Goal: Information Seeking & Learning: Find specific fact

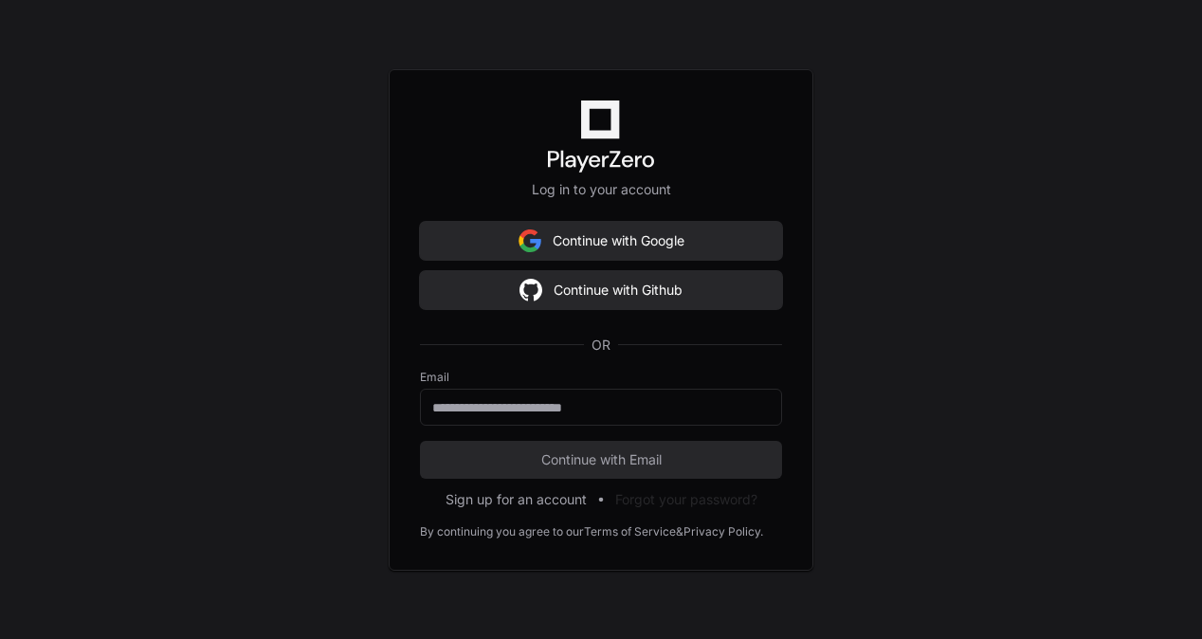
click at [533, 428] on form "Email Continue with Email" at bounding box center [601, 424] width 362 height 109
click at [554, 403] on input "email" at bounding box center [600, 407] width 337 height 19
click at [599, 455] on span "Continue with Email" at bounding box center [601, 459] width 362 height 19
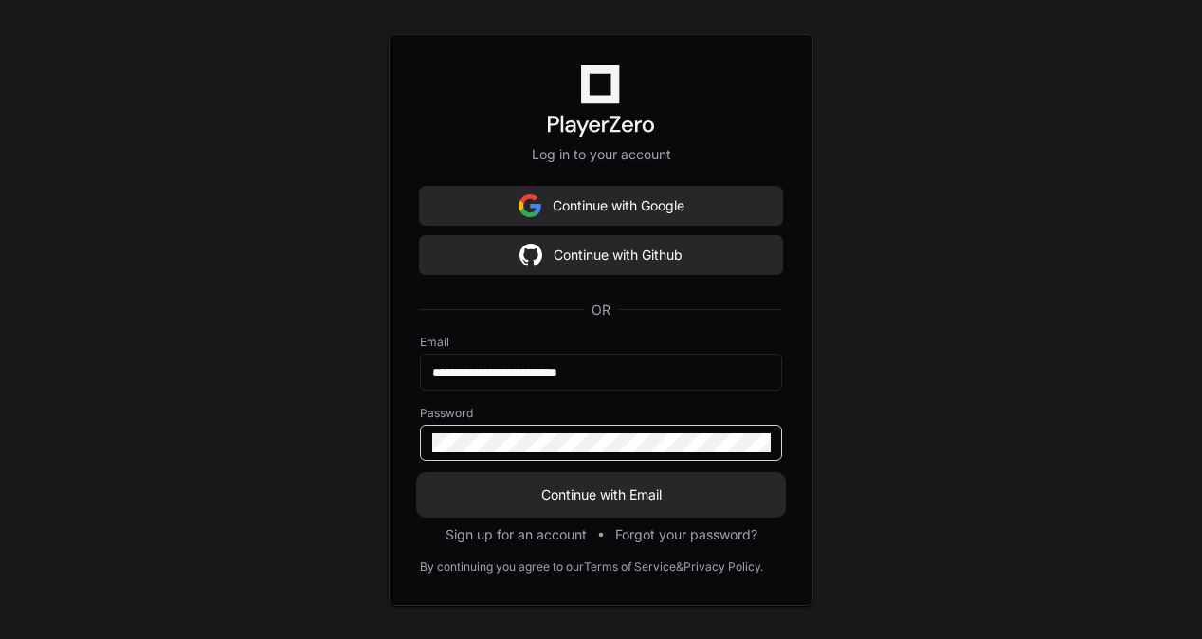
type input "**********"
click at [629, 501] on span "Continue with Email" at bounding box center [601, 494] width 362 height 19
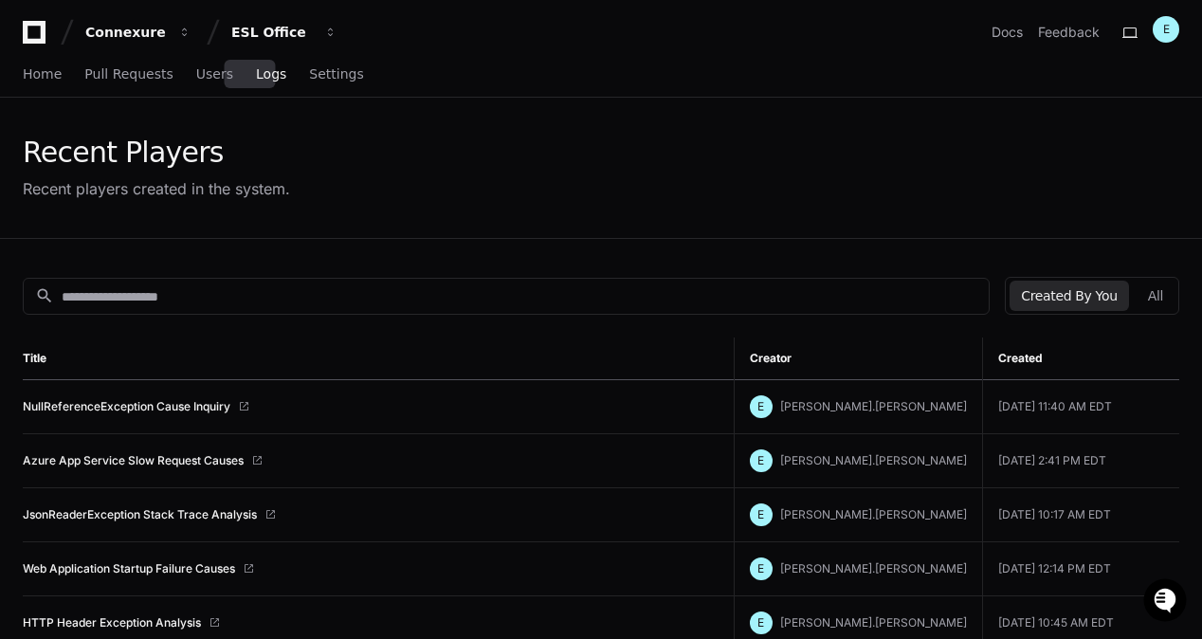
click at [256, 72] on span "Logs" at bounding box center [271, 73] width 30 height 11
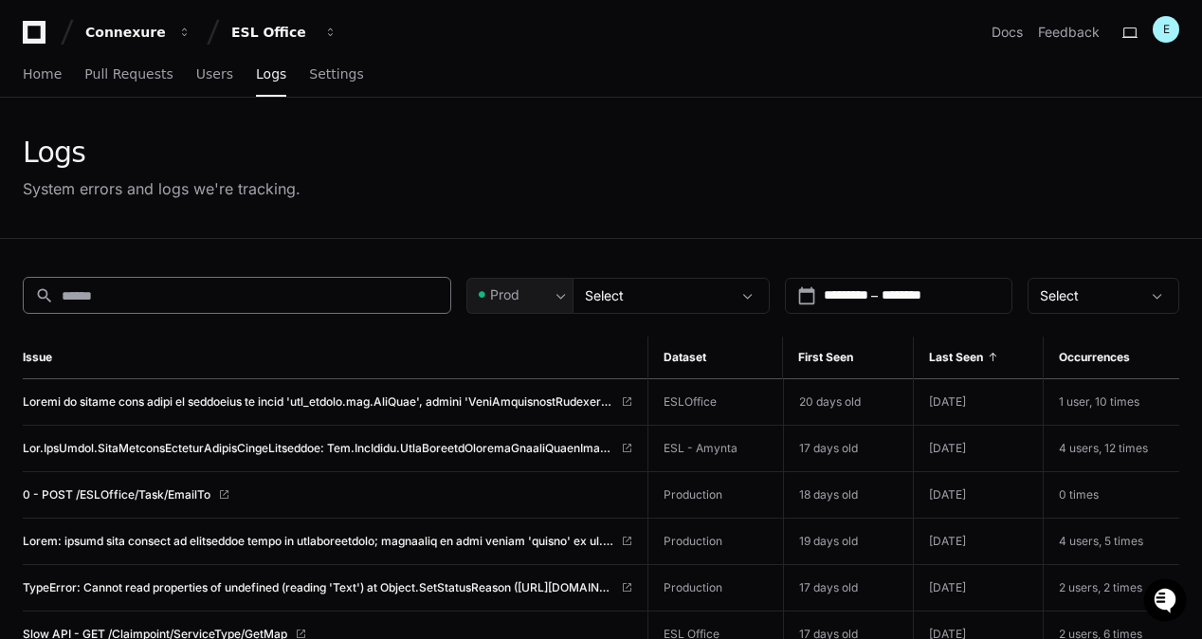
click at [250, 292] on input at bounding box center [250, 295] width 377 height 19
click at [318, 286] on input at bounding box center [250, 295] width 377 height 19
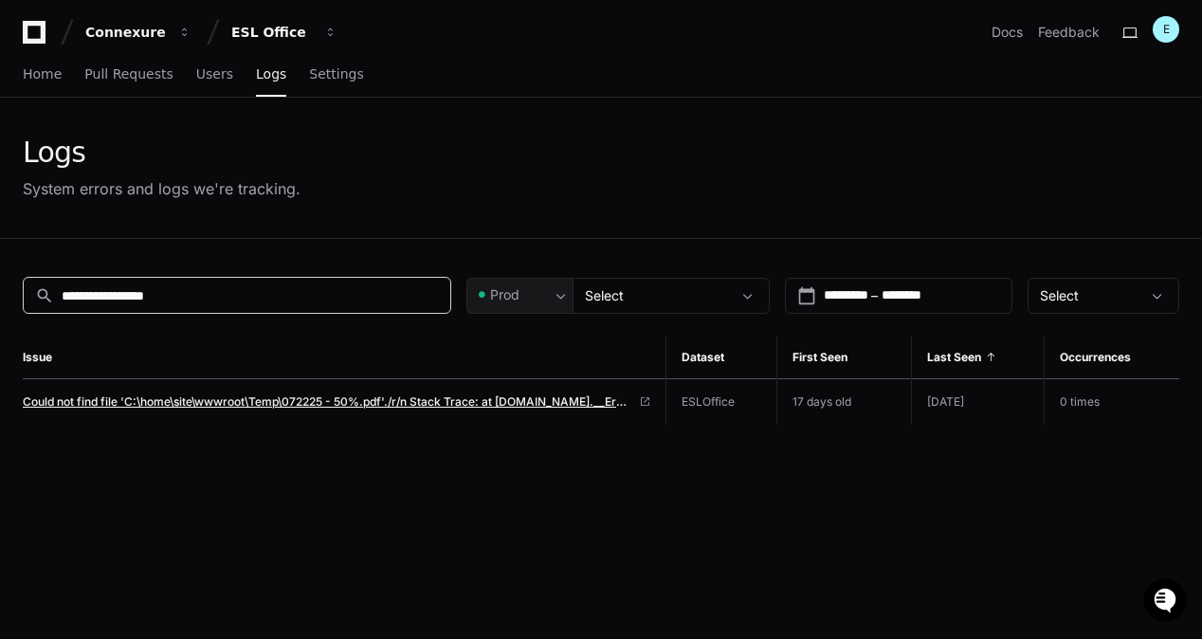
type input "**********"
click at [444, 404] on span "Could not find file 'C:\home\site\wwwroot\Temp\072225 - 50%.pdf'./r/n Stack Tra…" at bounding box center [327, 401] width 608 height 15
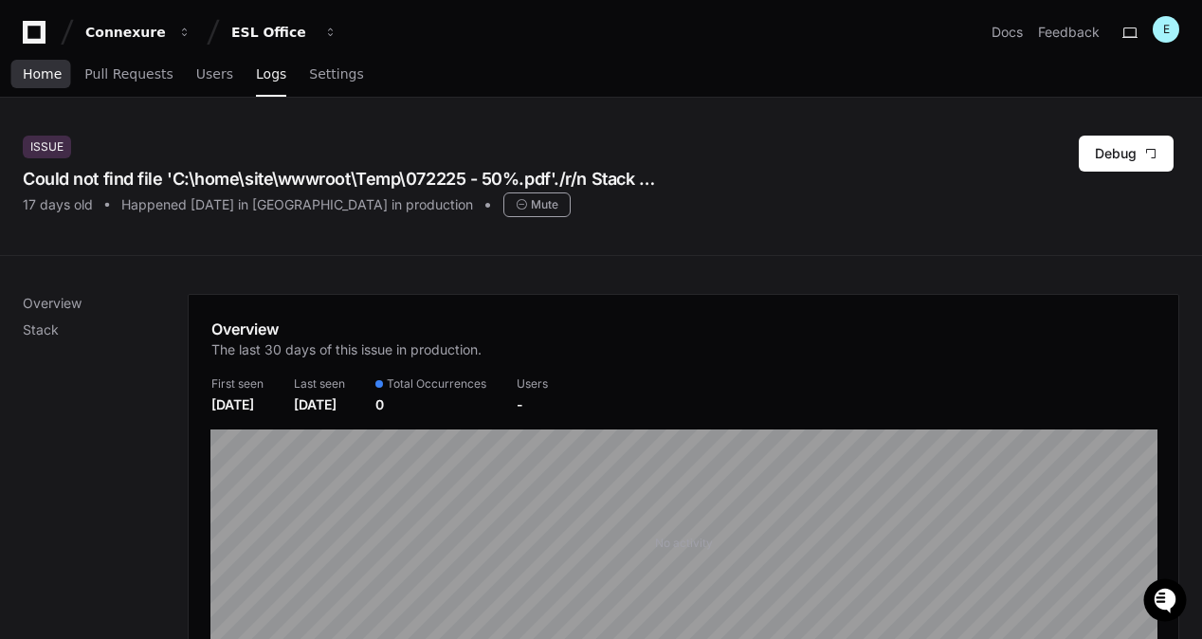
click at [38, 68] on span "Home" at bounding box center [42, 73] width 39 height 11
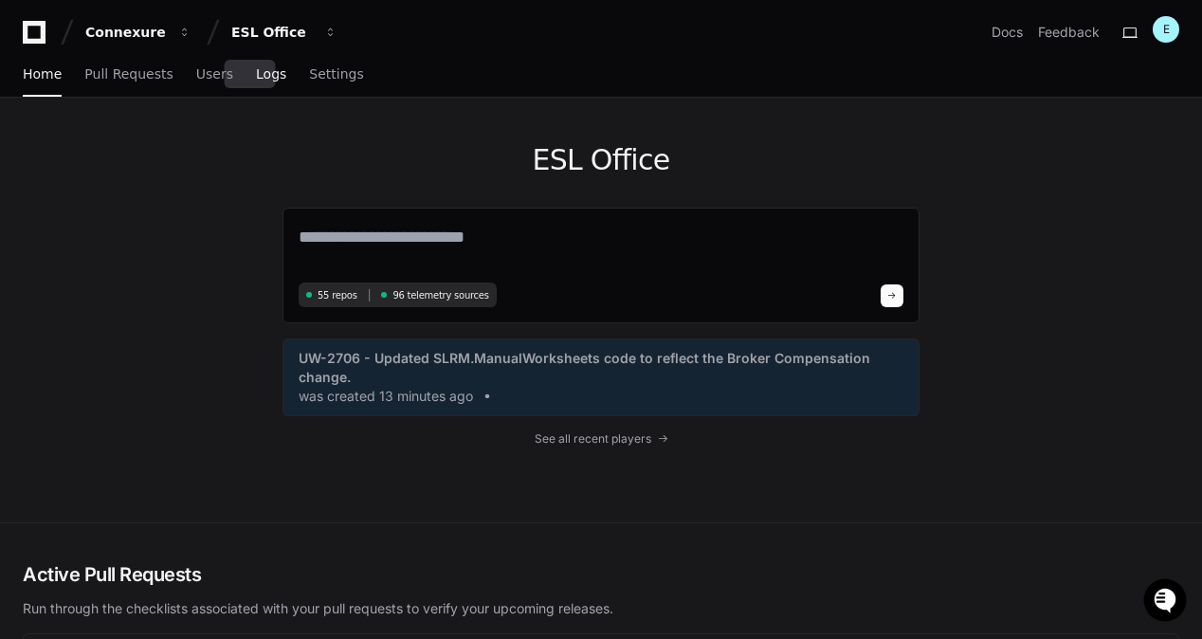
click at [256, 79] on span "Logs" at bounding box center [271, 73] width 30 height 11
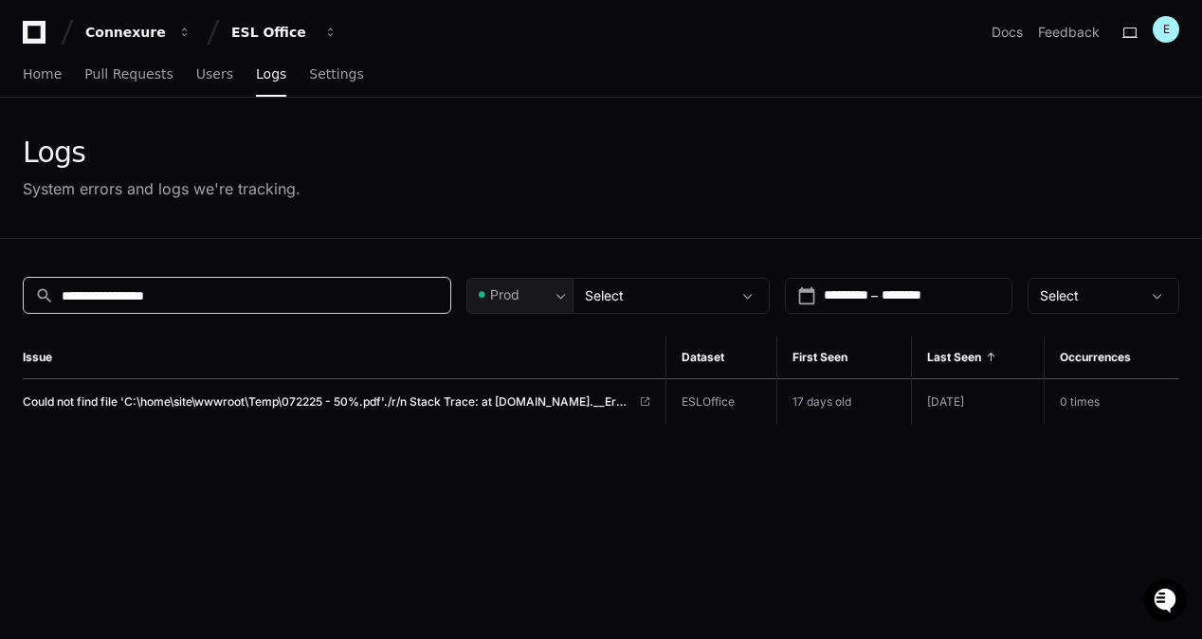
drag, startPoint x: 215, startPoint y: 298, endPoint x: 0, endPoint y: 247, distance: 220.9
click at [0, 258] on html "**********" at bounding box center [601, 494] width 1202 height 989
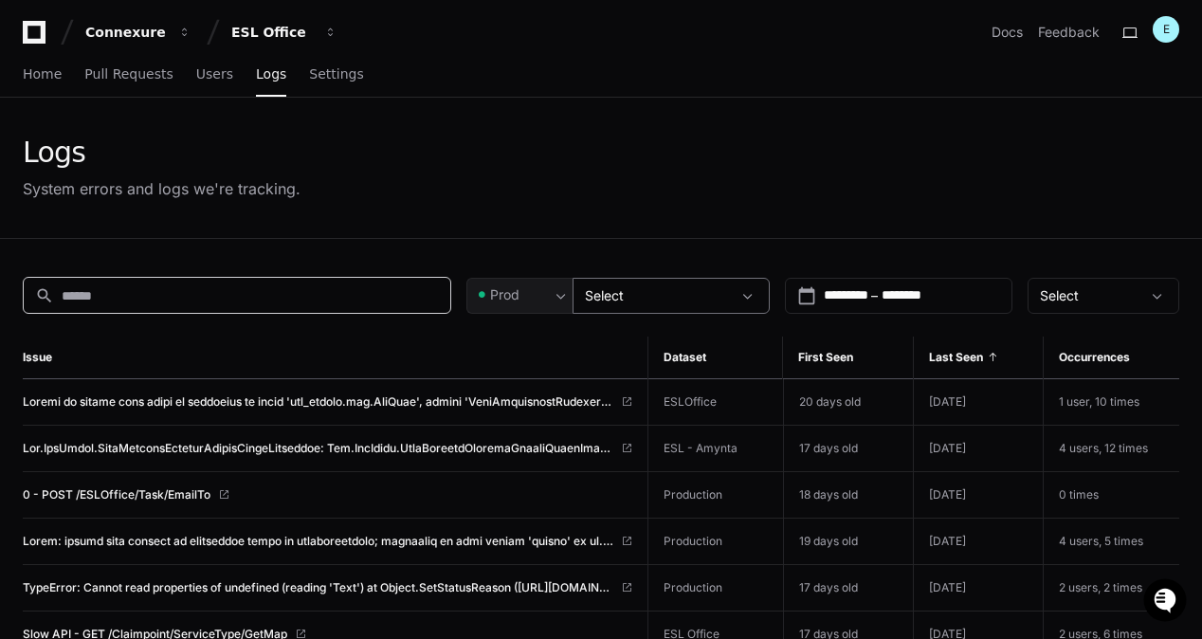
click at [649, 296] on div "Select" at bounding box center [658, 295] width 146 height 19
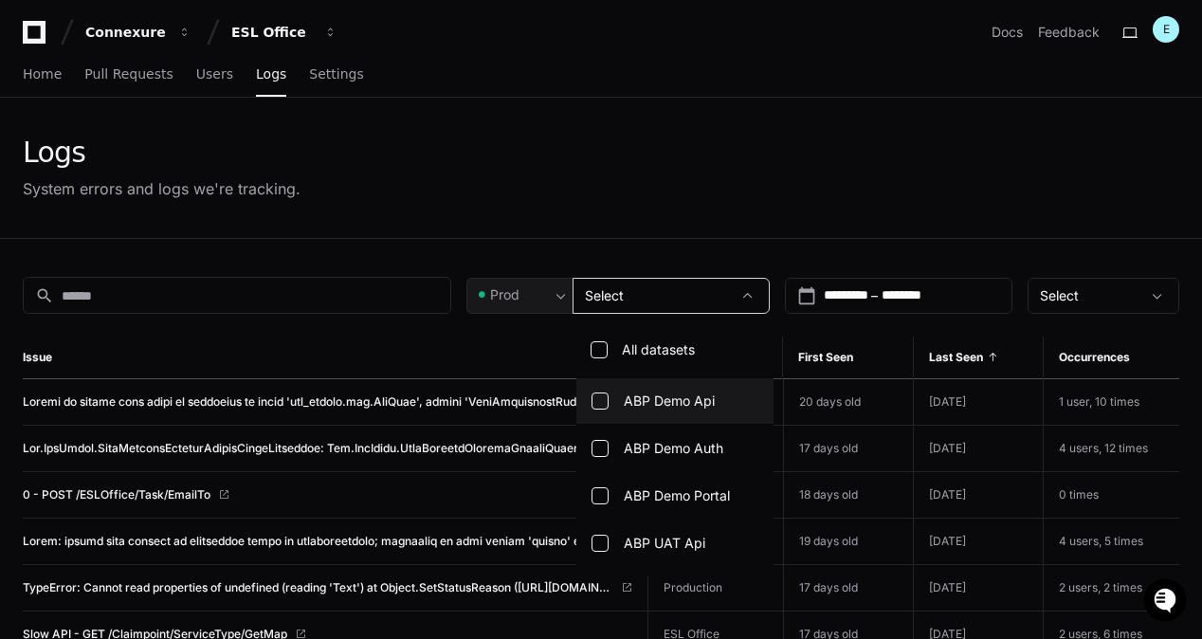
click at [635, 292] on div at bounding box center [601, 319] width 1202 height 639
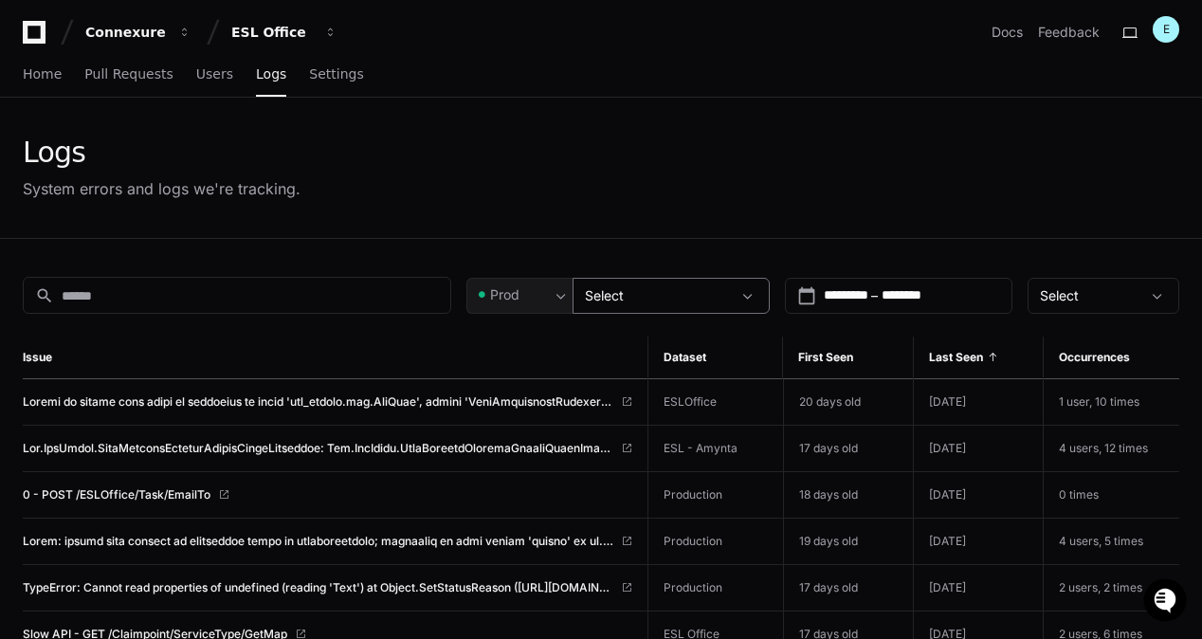
click at [646, 299] on div "Select" at bounding box center [658, 295] width 146 height 19
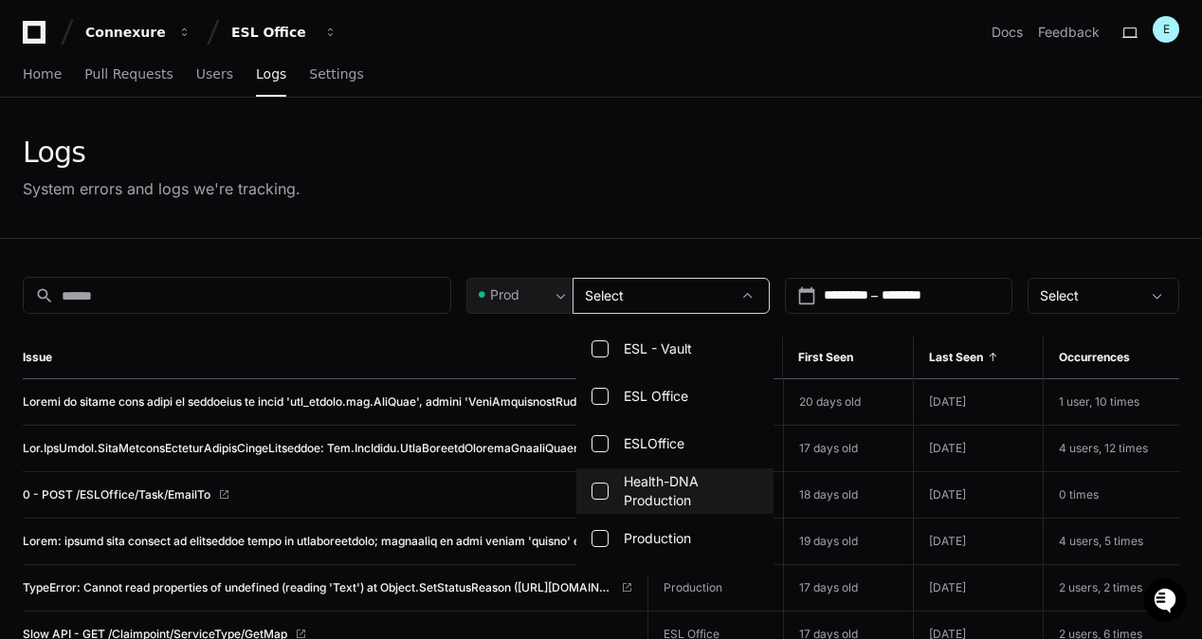
scroll to position [3033, 0]
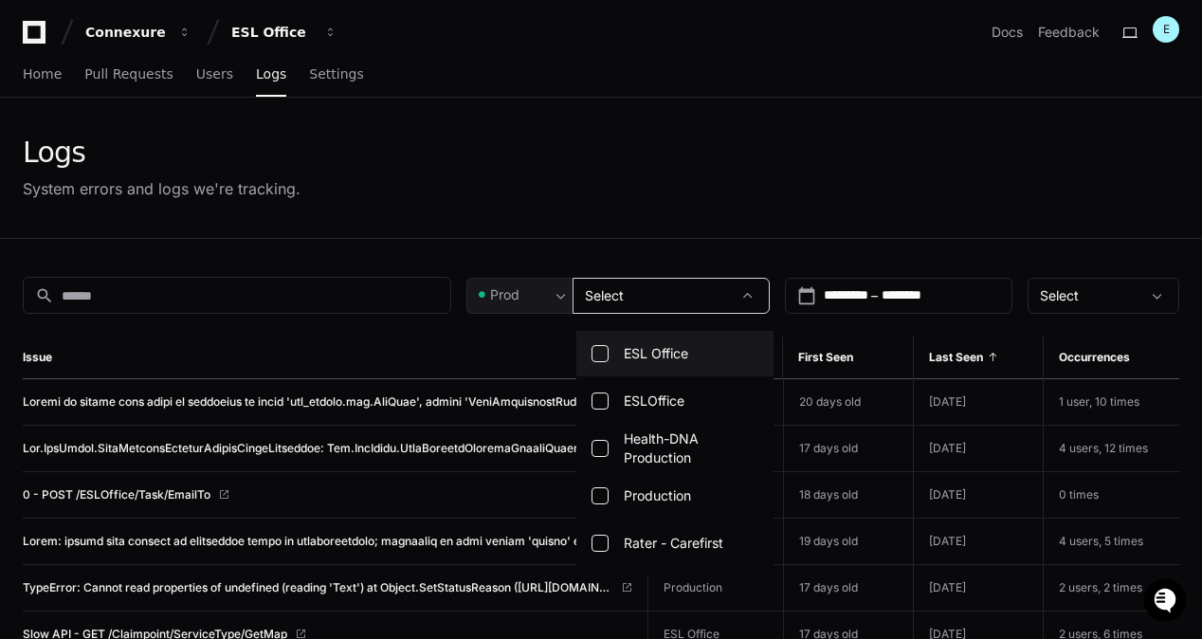
click at [606, 351] on mat-pseudo-checkbox at bounding box center [599, 353] width 17 height 17
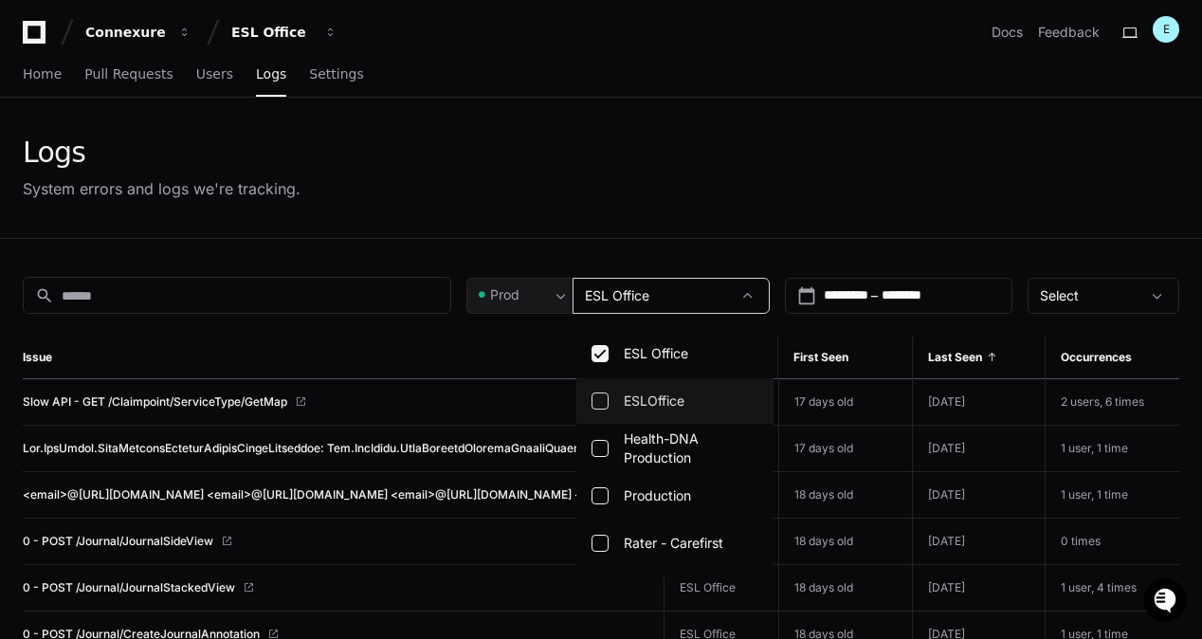
click at [601, 404] on mat-pseudo-checkbox at bounding box center [599, 400] width 17 height 17
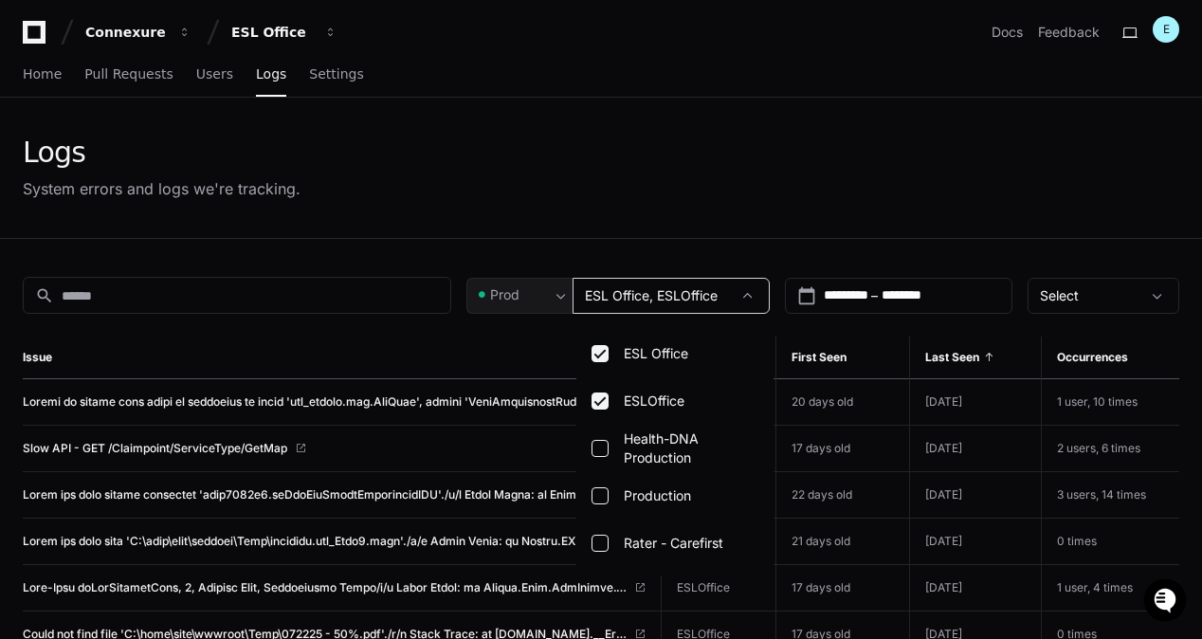
click at [801, 176] on div at bounding box center [601, 319] width 1202 height 639
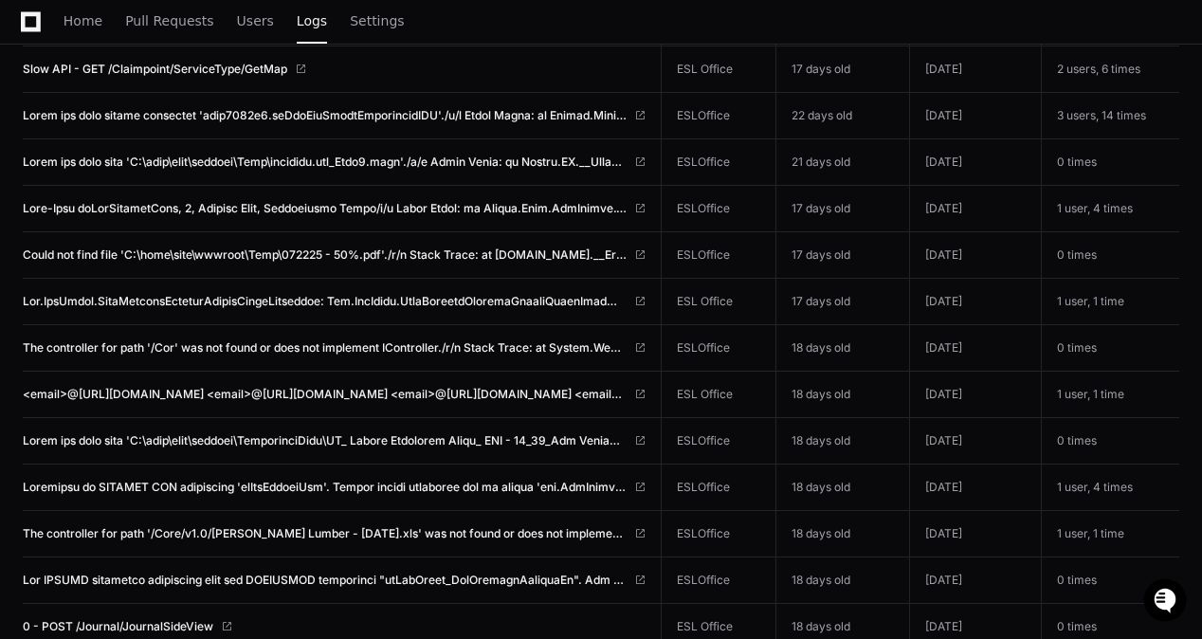
scroll to position [0, 0]
